Goal: Check status

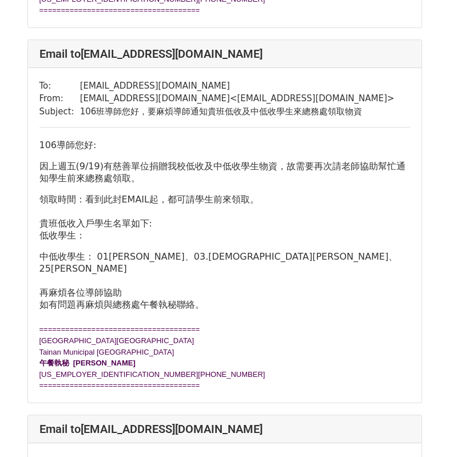
scroll to position [1143, 0]
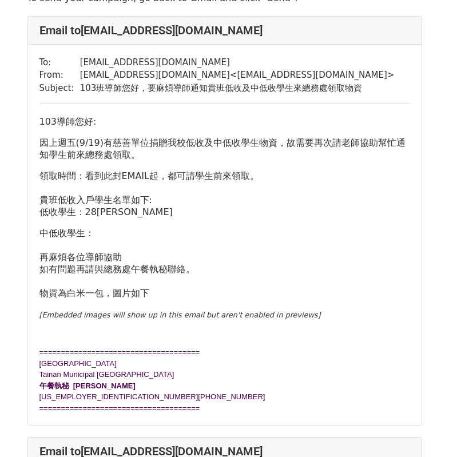
scroll to position [57, 0]
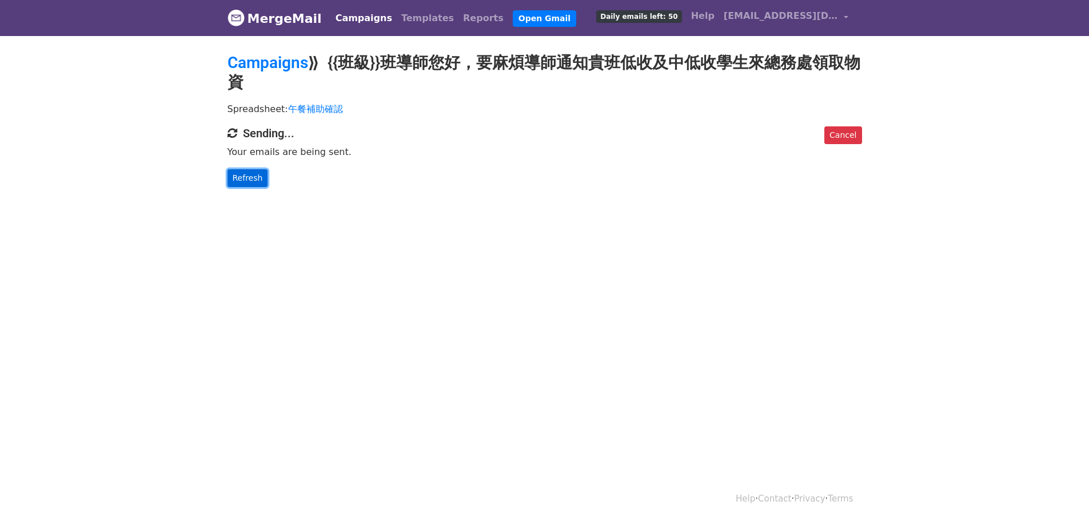
click at [244, 179] on link "Refresh" at bounding box center [247, 178] width 41 height 18
click at [258, 182] on link "Refresh" at bounding box center [247, 178] width 41 height 18
click at [253, 181] on link "Refresh" at bounding box center [247, 178] width 41 height 18
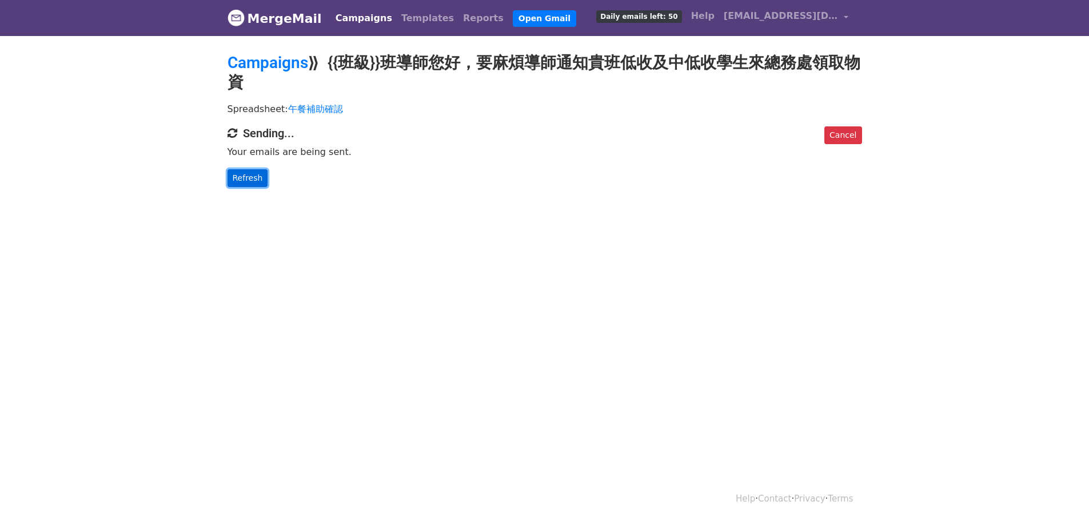
click at [241, 173] on link "Refresh" at bounding box center [247, 178] width 41 height 18
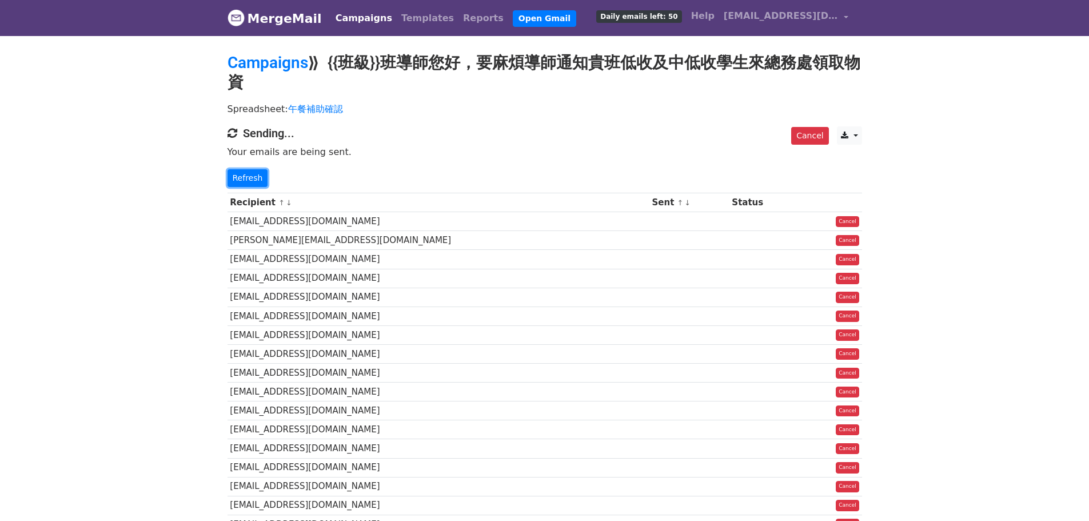
click at [241, 173] on link "Refresh" at bounding box center [247, 178] width 41 height 18
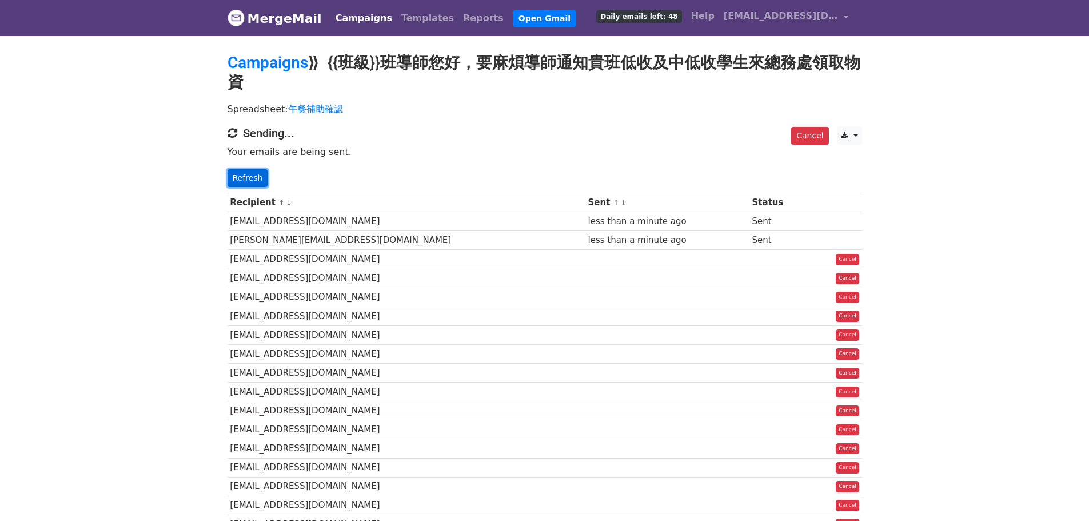
click at [253, 182] on link "Refresh" at bounding box center [247, 178] width 41 height 18
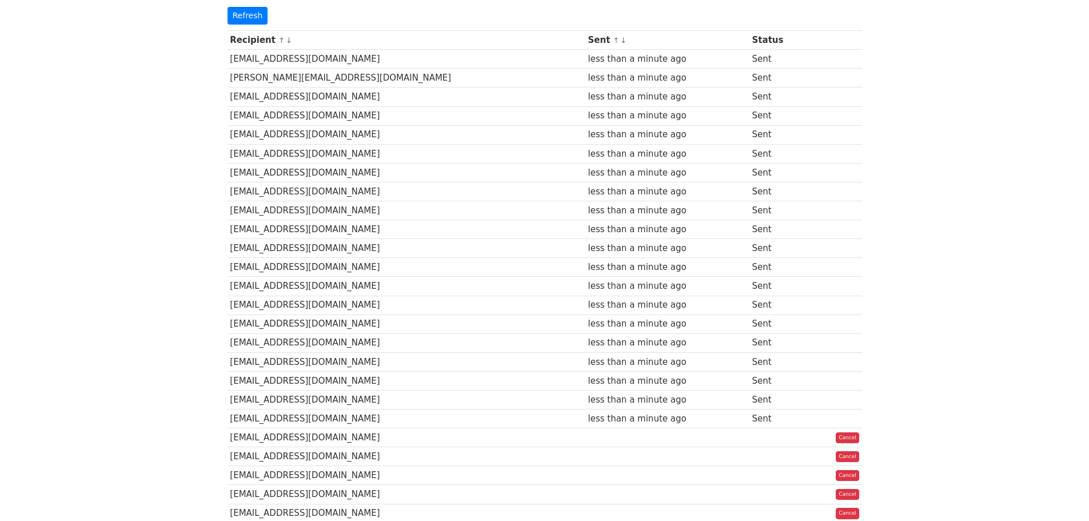
scroll to position [114, 0]
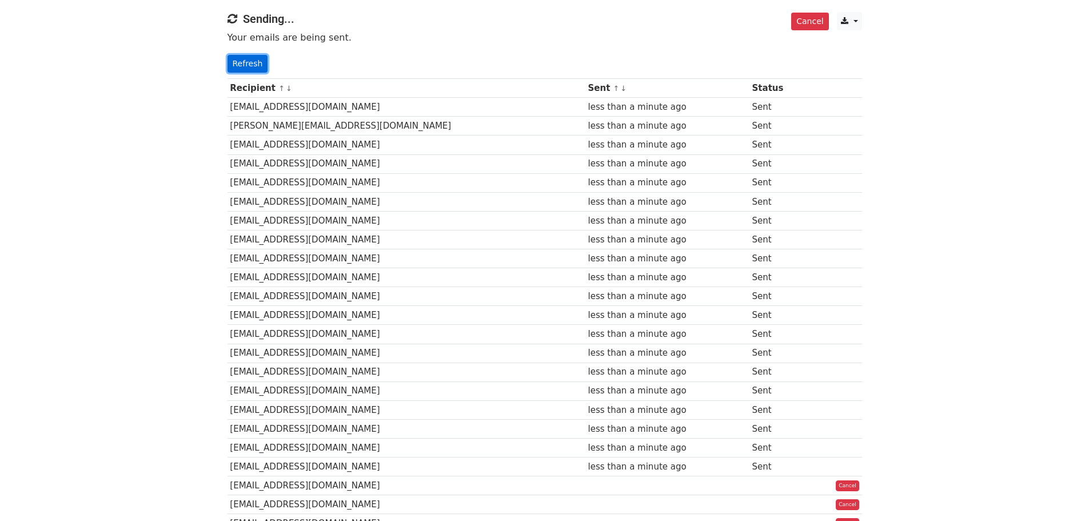
click at [248, 62] on link "Refresh" at bounding box center [247, 64] width 41 height 18
